Goal: Transaction & Acquisition: Book appointment/travel/reservation

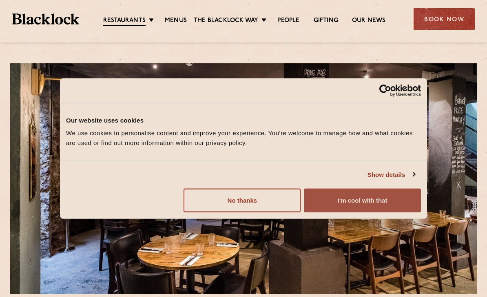
click at [356, 202] on button "I'm cool with that" at bounding box center [362, 201] width 117 height 24
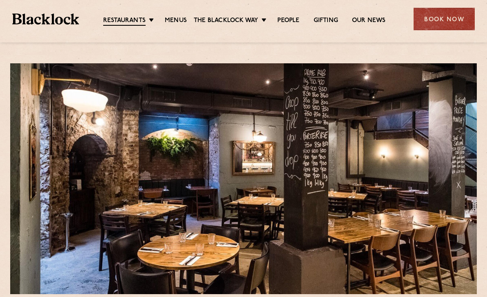
click at [437, 15] on div "Book Now" at bounding box center [444, 19] width 61 height 22
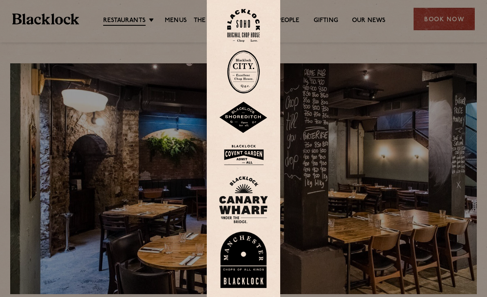
click at [300, 39] on div at bounding box center [243, 148] width 487 height 297
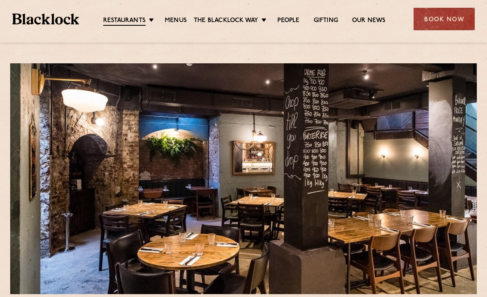
click at [444, 19] on div "Book Now" at bounding box center [444, 19] width 61 height 22
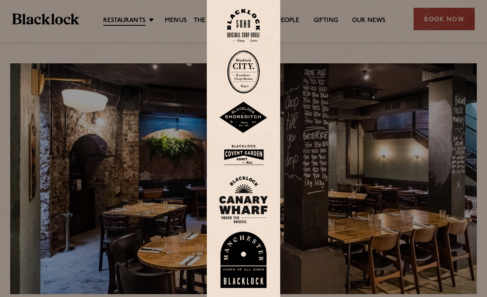
click at [250, 128] on img at bounding box center [243, 118] width 49 height 32
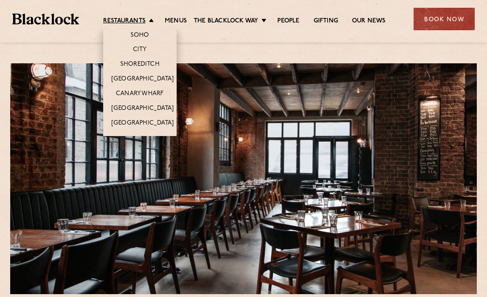
click at [138, 23] on link "Restaurants" at bounding box center [124, 21] width 42 height 8
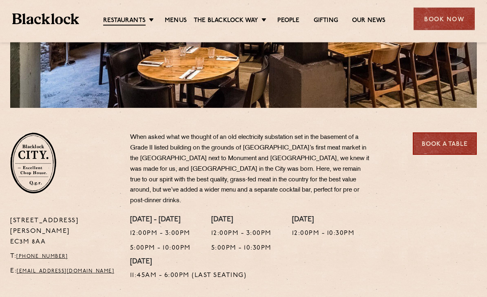
scroll to position [186, 0]
click at [462, 149] on link "Book a Table" at bounding box center [445, 143] width 64 height 22
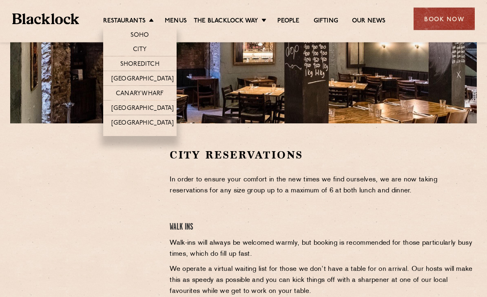
scroll to position [171, 0]
click at [142, 93] on link "Canary Wharf" at bounding box center [140, 94] width 48 height 8
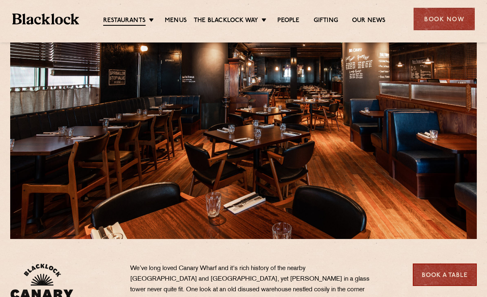
scroll to position [215, 0]
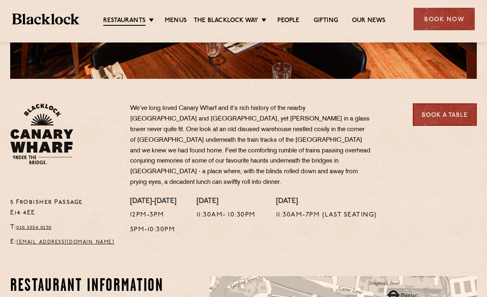
click at [453, 117] on link "Book a Table" at bounding box center [445, 114] width 64 height 22
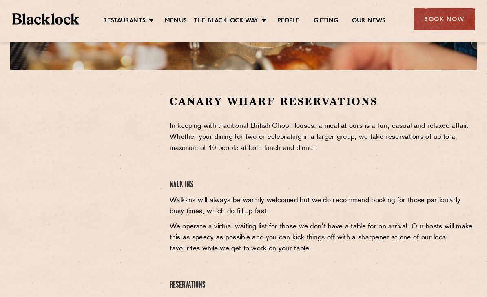
scroll to position [237, 0]
